Goal: Task Accomplishment & Management: Manage account settings

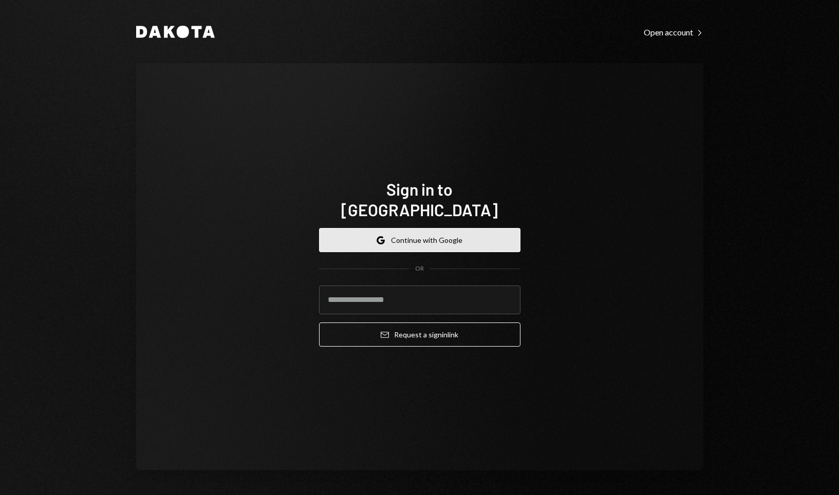
click at [410, 228] on button "Google Continue with Google" at bounding box center [419, 240] width 201 height 24
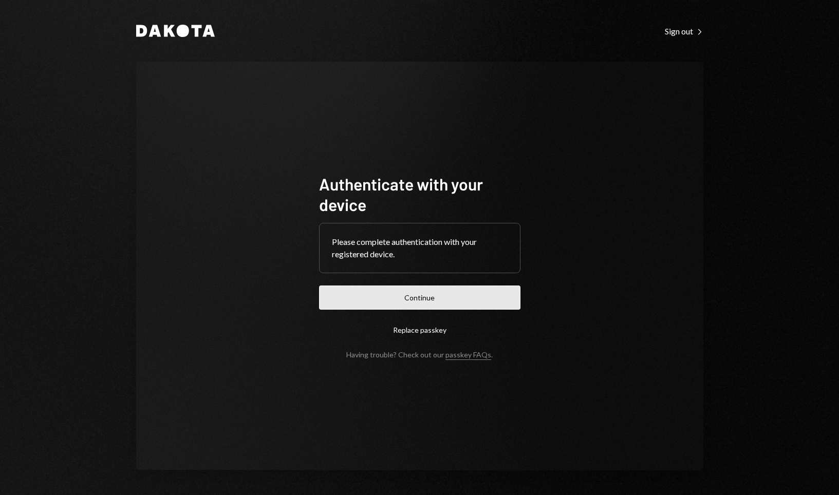
click at [427, 295] on button "Continue" at bounding box center [419, 298] width 201 height 24
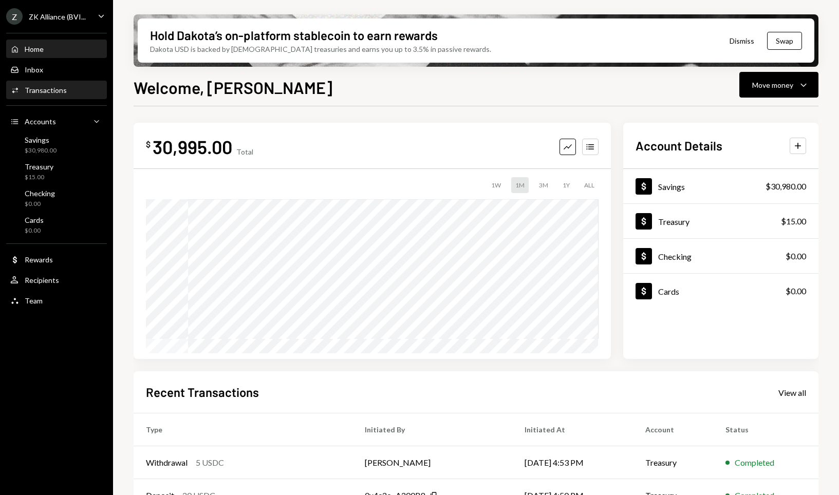
click at [38, 91] on div "Transactions" at bounding box center [46, 90] width 42 height 9
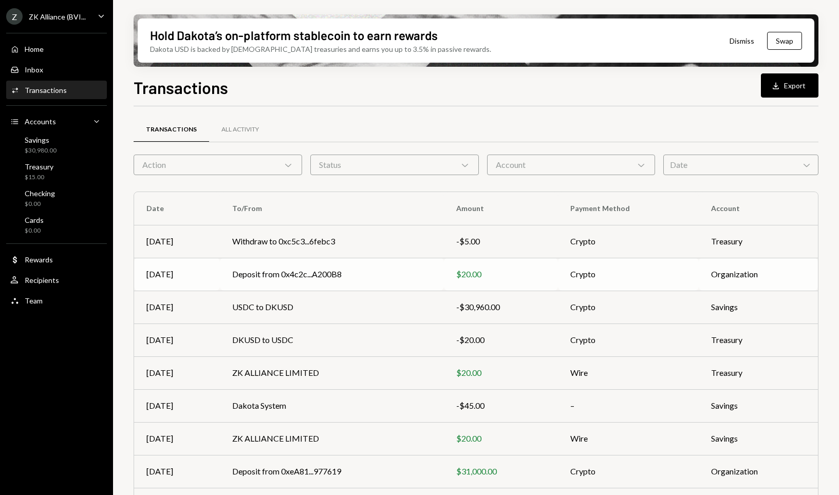
scroll to position [68, 0]
